Goal: Contribute content: Add original content to the website for others to see

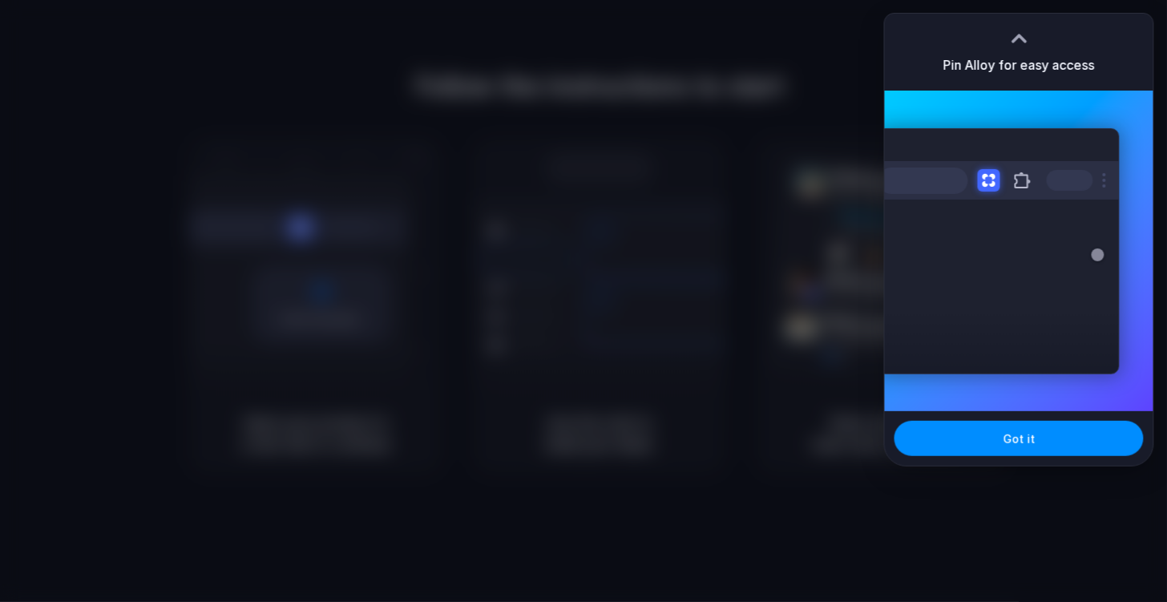
drag, startPoint x: 931, startPoint y: 74, endPoint x: 931, endPoint y: 83, distance: 8.9
click at [931, 78] on div "Pin Alloy for easy access" at bounding box center [1019, 52] width 269 height 77
click at [991, 452] on button "Got it" at bounding box center [1019, 438] width 249 height 35
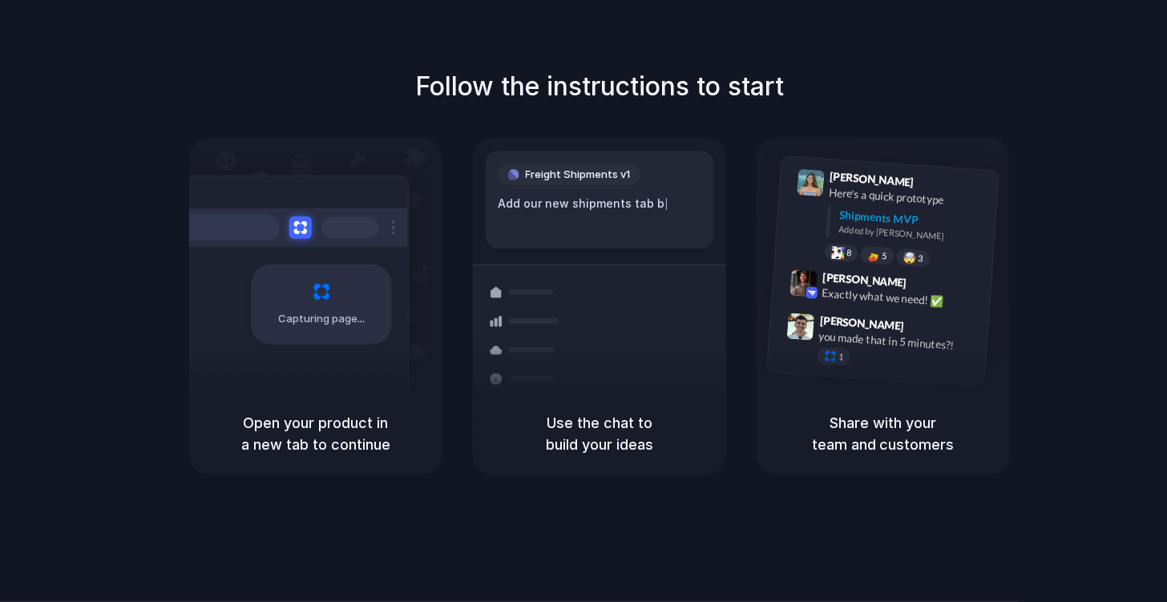
click at [584, 301] on div at bounding box center [584, 301] width 0 height 0
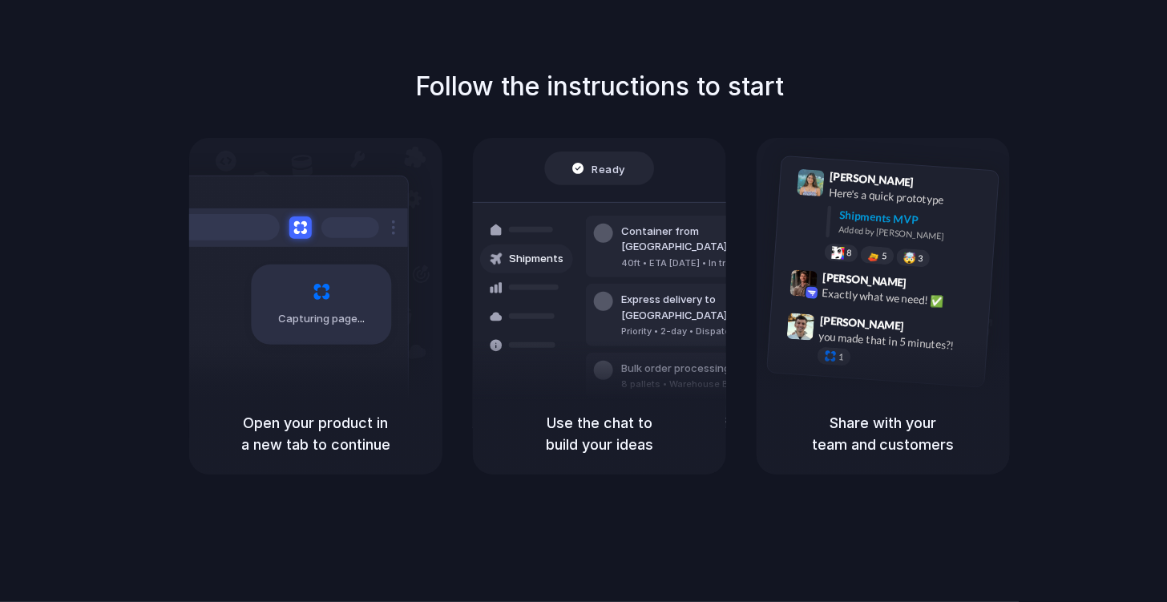
click at [584, 301] on div at bounding box center [584, 301] width 0 height 0
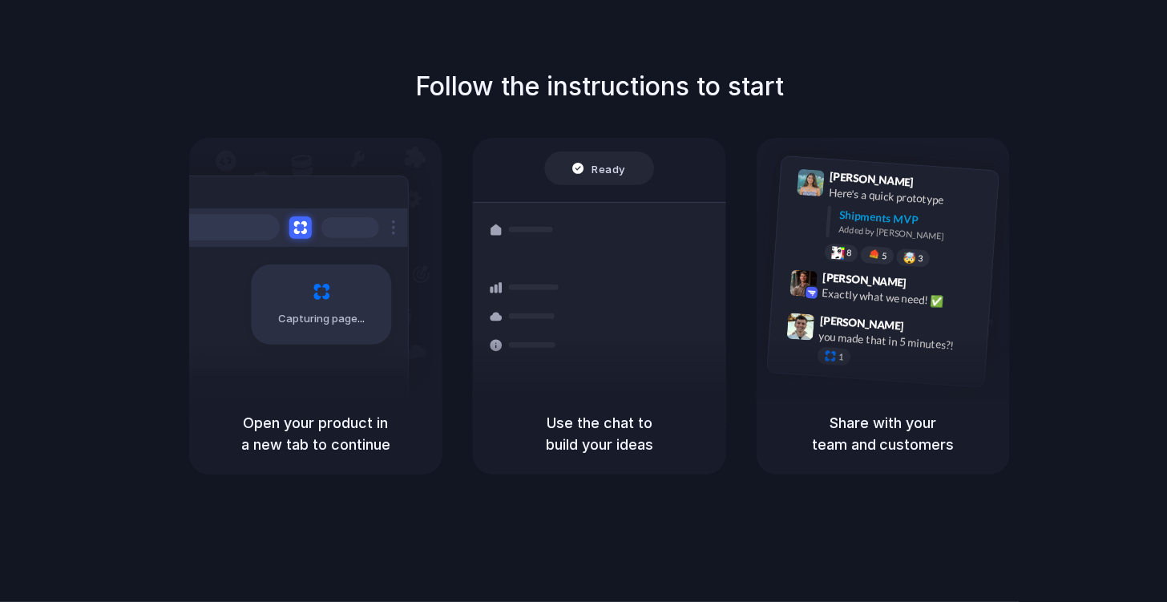
click at [584, 301] on div at bounding box center [584, 301] width 0 height 0
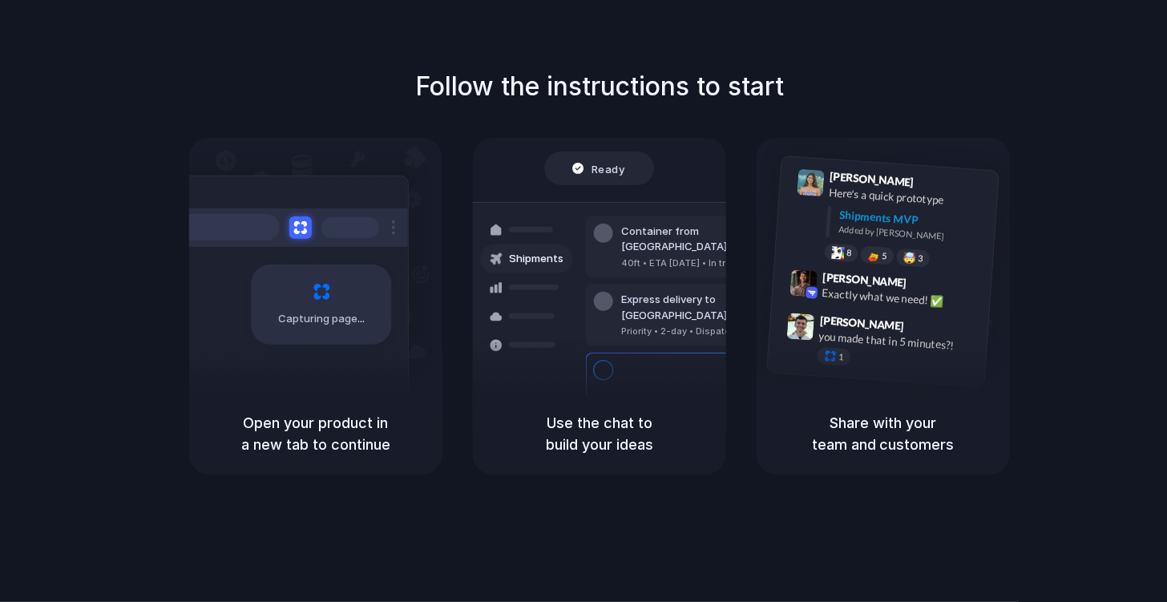
click at [300, 96] on div "Follow the instructions to start Capturing page Open your product in a new tab …" at bounding box center [599, 270] width 1167 height 407
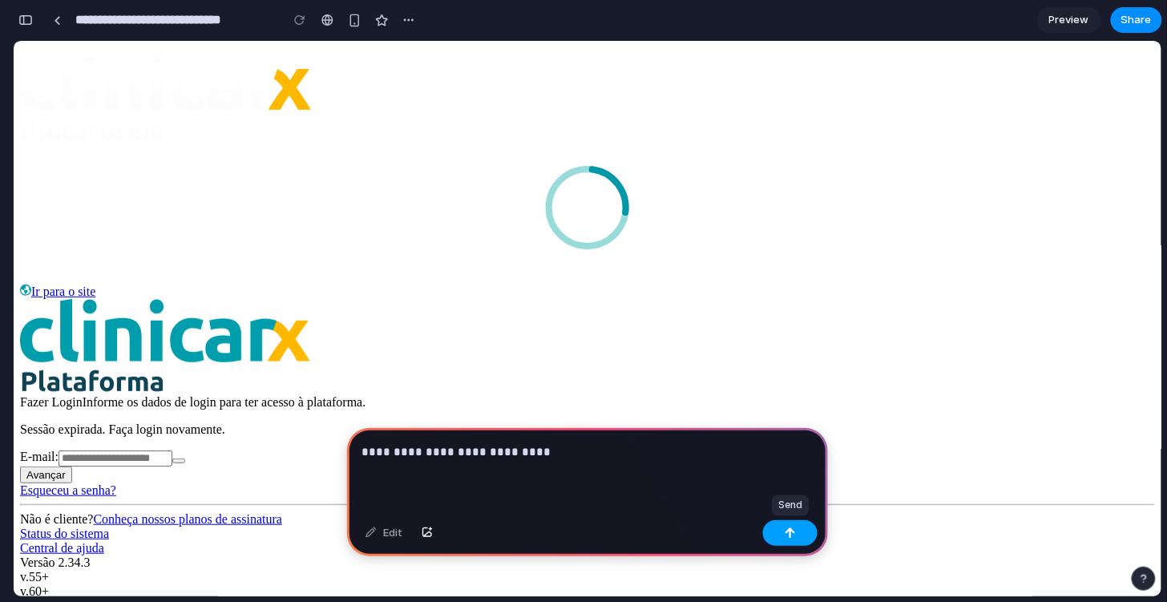
drag, startPoint x: 811, startPoint y: 537, endPoint x: 810, endPoint y: 474, distance: 63.3
click at [811, 537] on button "button" at bounding box center [790, 533] width 55 height 26
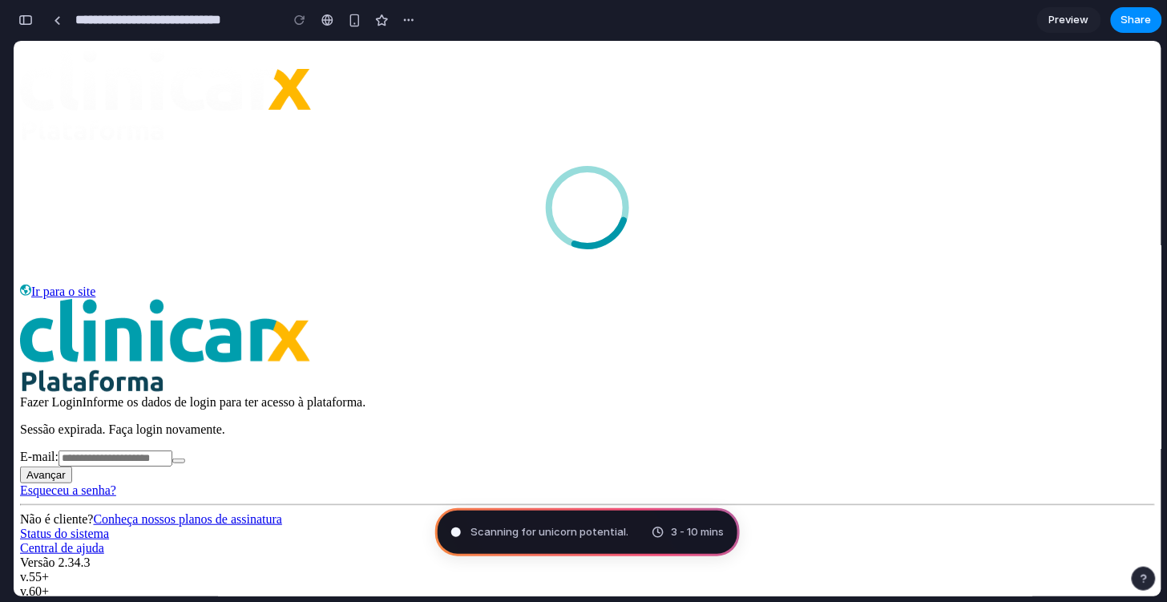
drag, startPoint x: 844, startPoint y: 43, endPoint x: 843, endPoint y: 211, distance: 167.5
click at [843, 284] on div "Ir para o site Fazer Login Informe os dados de login para ter acesso à platafor…" at bounding box center [587, 448] width 1135 height 329
drag, startPoint x: 870, startPoint y: 41, endPoint x: 849, endPoint y: 318, distance: 278.1
click at [847, 319] on div "Ir para o site Fazer Login Informe os dados de login para ter acesso à platafor…" at bounding box center [587, 448] width 1135 height 329
